Goal: Task Accomplishment & Management: Manage account settings

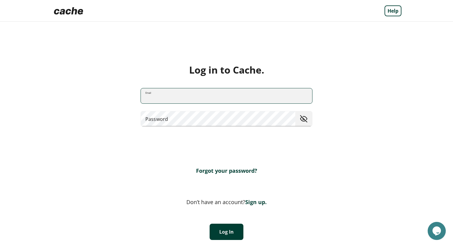
click at [175, 99] on input "Email" at bounding box center [226, 96] width 171 height 16
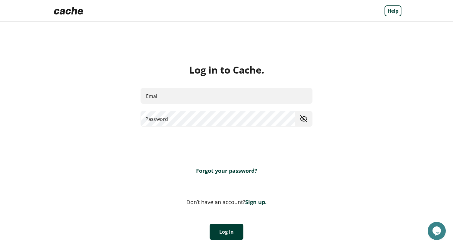
type input "**********"
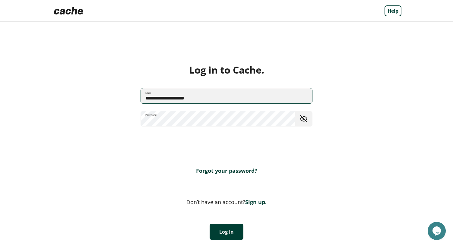
click at [222, 231] on button "Log In" at bounding box center [226, 232] width 34 height 16
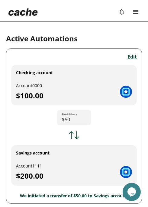
click at [127, 111] on div "Checking account Account 0000 $100.00 Fixed Balance $50" at bounding box center [73, 95] width 125 height 60
click at [130, 55] on button "Edit" at bounding box center [131, 56] width 9 height 7
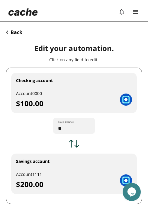
click at [17, 33] on button "Back" at bounding box center [14, 32] width 16 height 7
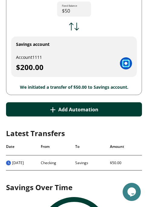
scroll to position [114, 0]
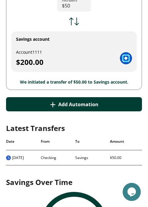
click at [81, 100] on button "+ Add Automation" at bounding box center [74, 104] width 136 height 14
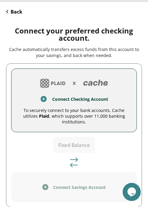
scroll to position [46, 0]
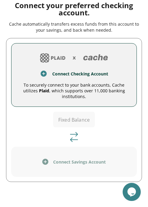
click at [84, 70] on div "Connect Checking Account" at bounding box center [74, 73] width 110 height 7
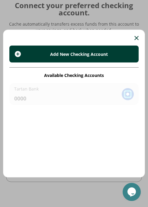
click at [81, 60] on button "Add New Checking Account" at bounding box center [73, 53] width 129 height 17
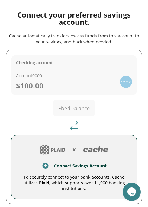
scroll to position [58, 0]
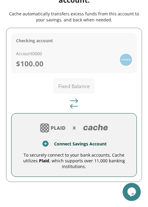
click at [87, 141] on div "Connect Savings Account" at bounding box center [80, 144] width 52 height 6
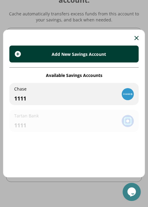
click at [70, 90] on div "Chase 1111" at bounding box center [73, 94] width 129 height 22
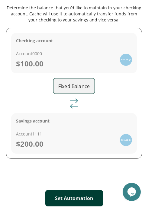
click at [86, 194] on button "Set Automation" at bounding box center [74, 198] width 58 height 16
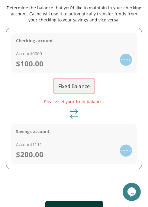
click at [77, 84] on input "Fixed Balance" at bounding box center [76, 85] width 36 height 17
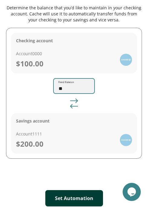
type input "*"
type input "**"
click at [86, 198] on button "Set Automation" at bounding box center [74, 198] width 58 height 16
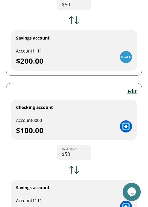
scroll to position [68, 0]
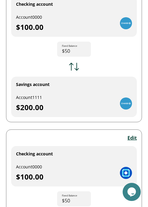
click at [132, 136] on button "Edit" at bounding box center [131, 137] width 9 height 7
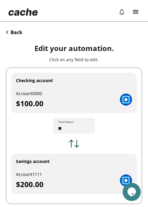
click at [15, 33] on button "Back" at bounding box center [14, 32] width 16 height 7
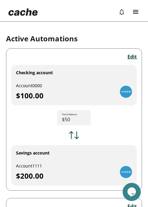
click at [135, 10] on img at bounding box center [135, 12] width 5 height 4
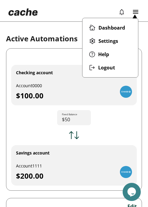
click at [137, 13] on img at bounding box center [135, 12] width 5 height 4
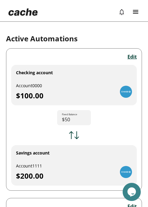
click at [137, 13] on img at bounding box center [135, 12] width 5 height 4
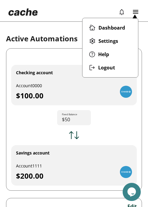
click at [101, 54] on span "Help" at bounding box center [103, 54] width 11 height 7
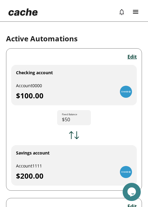
click at [135, 10] on div at bounding box center [137, 11] width 9 height 9
click at [133, 10] on div at bounding box center [137, 11] width 9 height 9
click at [133, 14] on div at bounding box center [137, 11] width 9 height 9
click at [135, 12] on img at bounding box center [135, 12] width 5 height 4
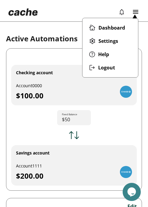
click at [114, 39] on span "Settings" at bounding box center [108, 40] width 20 height 7
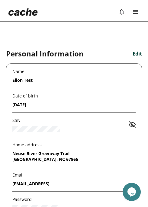
click at [122, 10] on img at bounding box center [121, 11] width 7 height 7
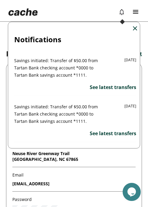
click at [134, 14] on div at bounding box center [74, 103] width 148 height 207
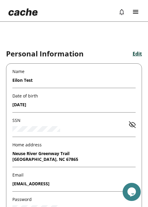
click at [135, 14] on div at bounding box center [137, 11] width 9 height 9
click at [132, 15] on div at bounding box center [130, 12] width 24 height 14
click at [133, 14] on div at bounding box center [137, 11] width 9 height 9
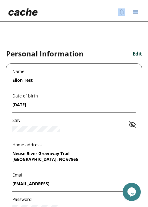
click at [135, 10] on img at bounding box center [135, 12] width 5 height 4
